Goal: Transaction & Acquisition: Purchase product/service

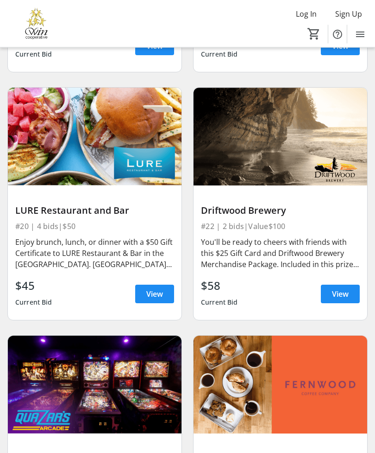
scroll to position [3867, 0]
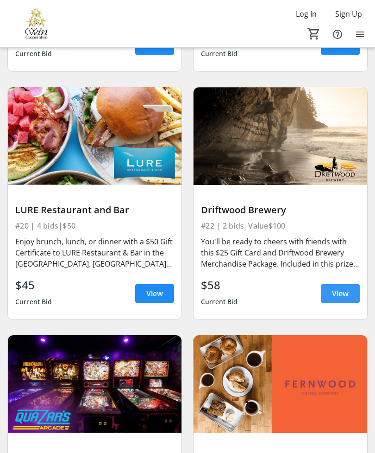
click at [341, 288] on span "View" at bounding box center [340, 293] width 17 height 11
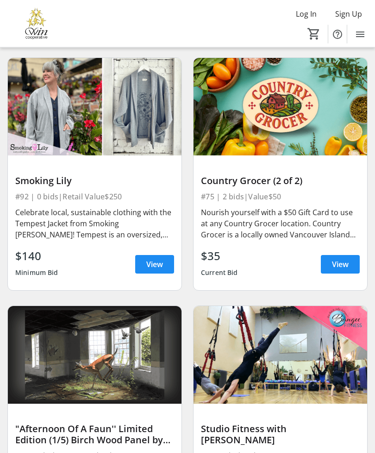
scroll to position [11393, 0]
click at [153, 259] on span "View" at bounding box center [154, 264] width 17 height 11
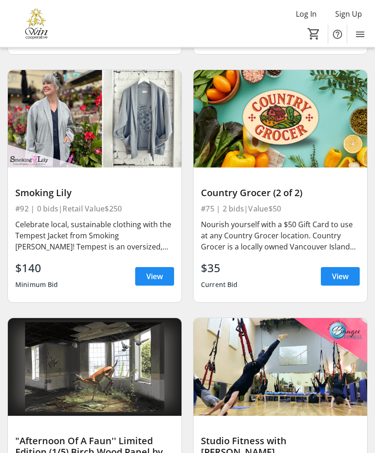
scroll to position [11010, 0]
